Goal: Book appointment/travel/reservation

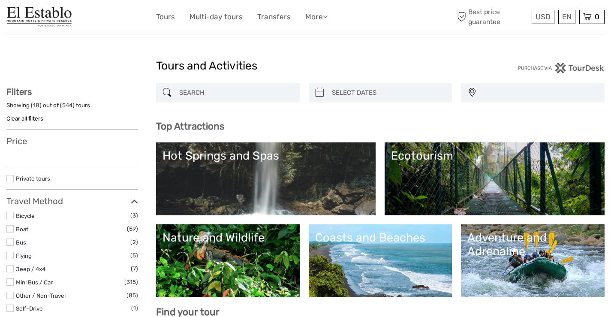
select select
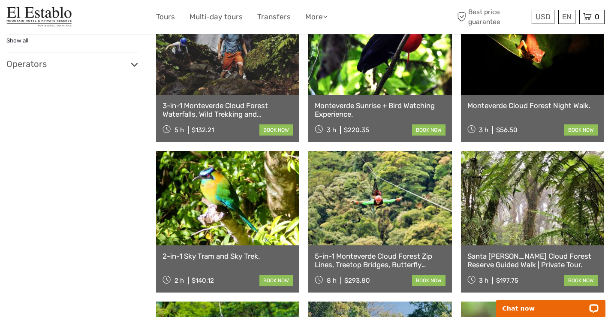
scroll to position [386, 0]
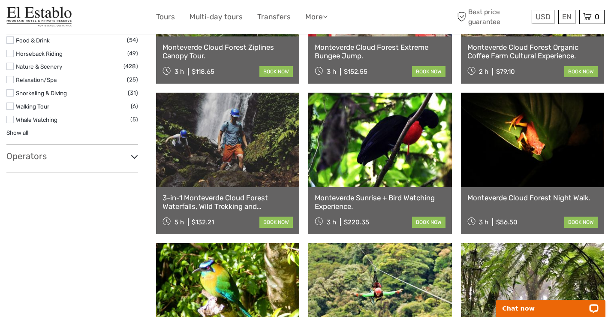
click at [355, 153] on link at bounding box center [379, 140] width 143 height 94
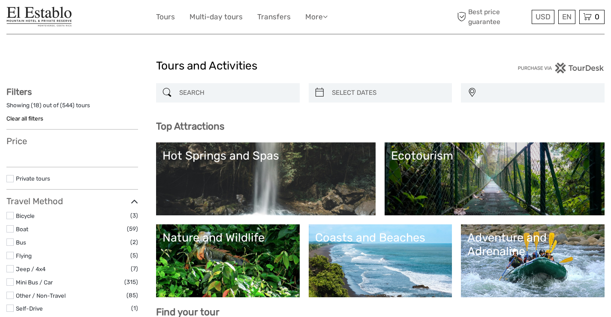
select select
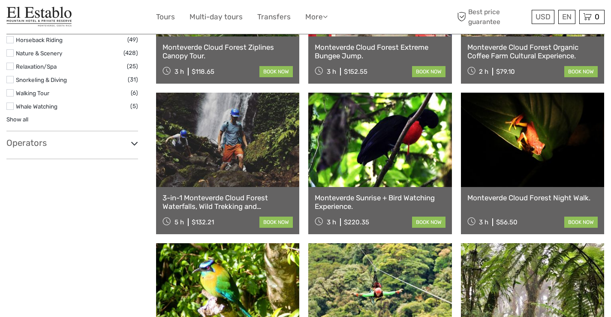
select select
